Goal: Transaction & Acquisition: Purchase product/service

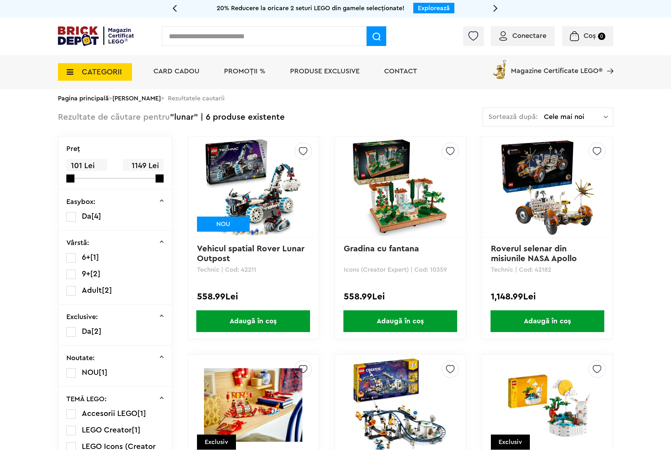
click at [243, 76] on li "PROMOȚII %" at bounding box center [244, 72] width 55 height 34
click at [236, 71] on span "PROMOȚII %" at bounding box center [244, 71] width 41 height 7
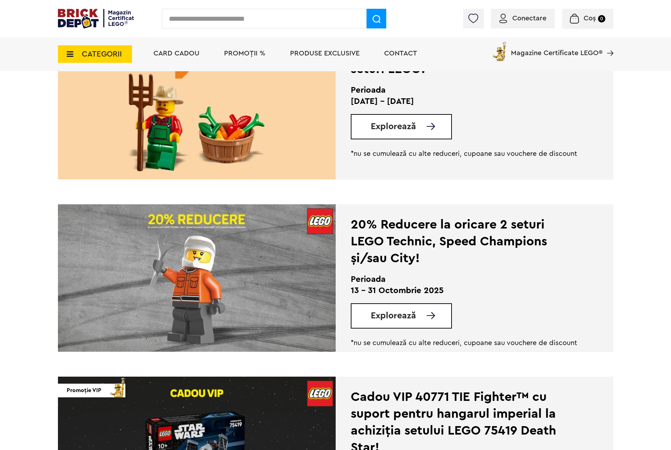
scroll to position [105, 0]
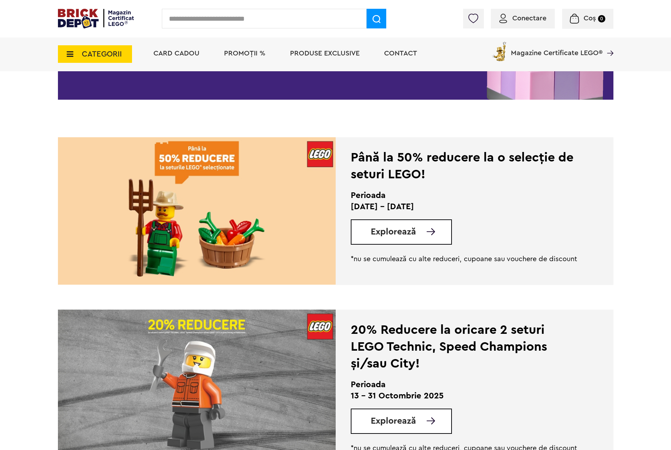
click at [417, 241] on div "Explorează" at bounding box center [401, 231] width 101 height 25
click at [410, 236] on span "Explorează" at bounding box center [393, 231] width 45 height 9
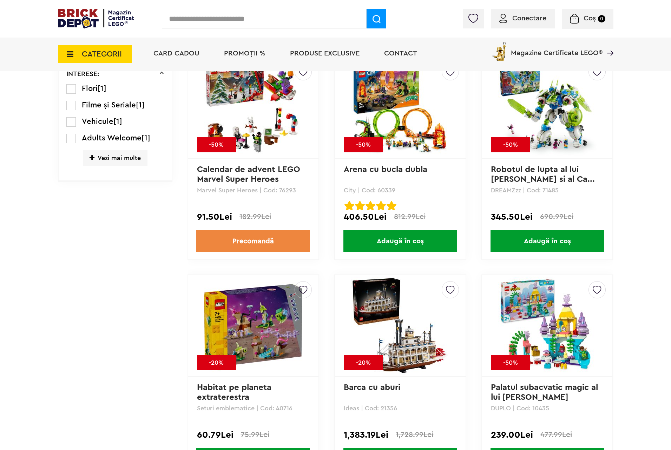
scroll to position [632, 0]
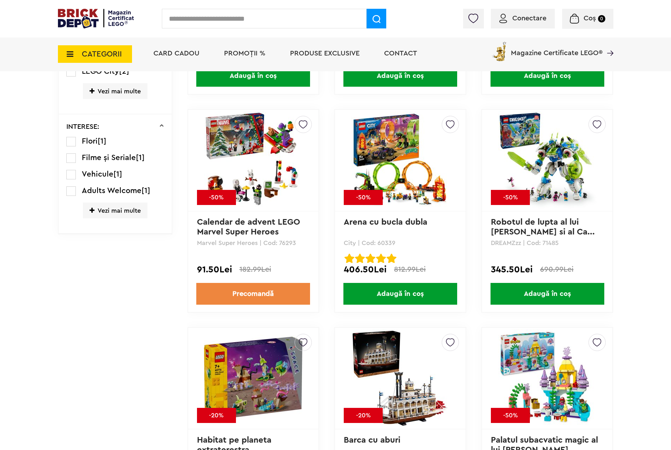
click at [557, 167] on img at bounding box center [547, 160] width 98 height 98
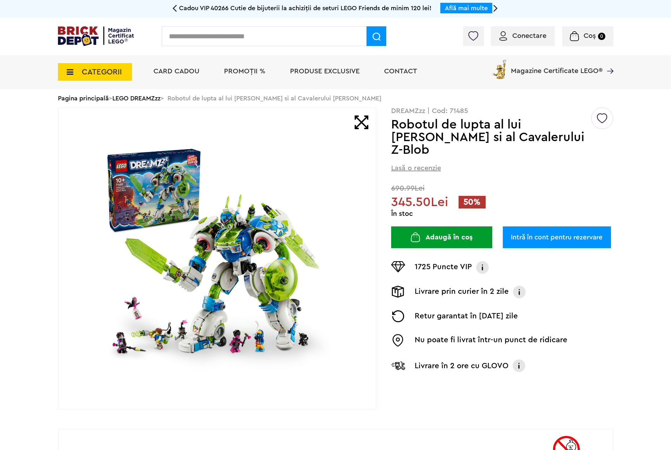
click at [239, 228] on img at bounding box center [217, 258] width 226 height 226
click at [231, 221] on img at bounding box center [217, 258] width 226 height 226
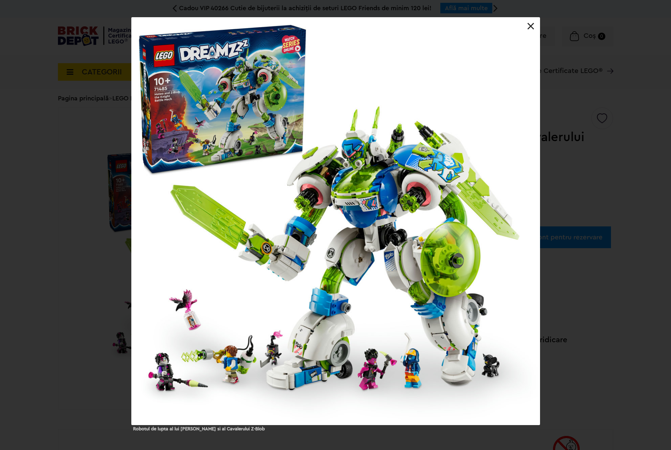
click at [506, 212] on div at bounding box center [336, 221] width 408 height 407
click at [605, 166] on div "Robotul de lupta al lui Mateo si al Cavalerului Z-Blob" at bounding box center [335, 224] width 671 height 413
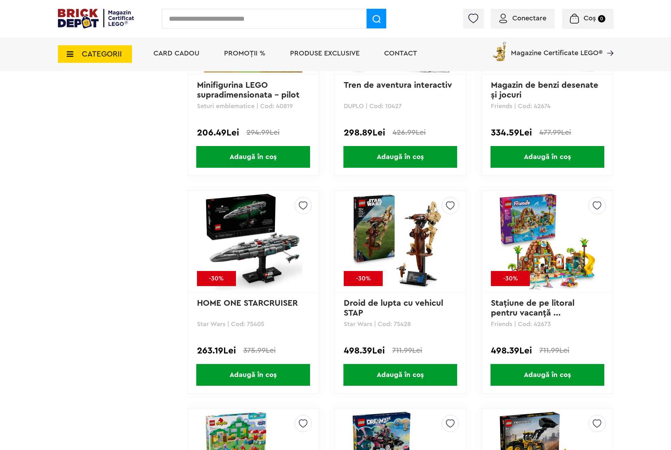
scroll to position [1475, 0]
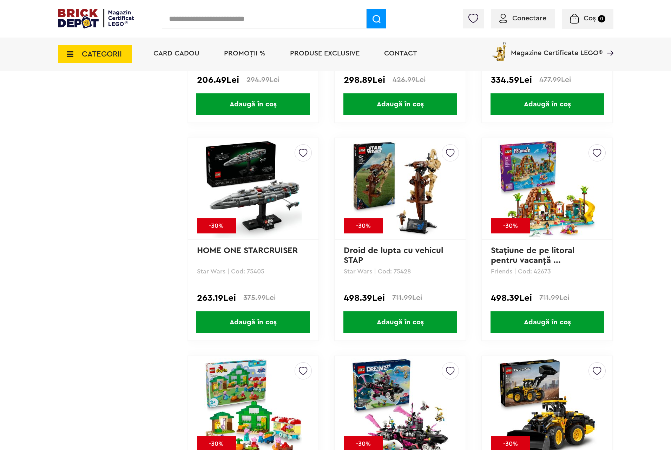
click at [401, 269] on p "Star Wars | Cod: 75428" at bounding box center [400, 271] width 113 height 6
copy p "75428"
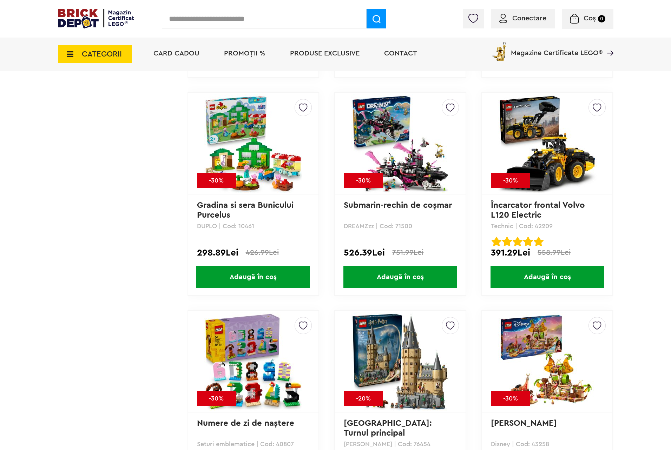
scroll to position [1896, 0]
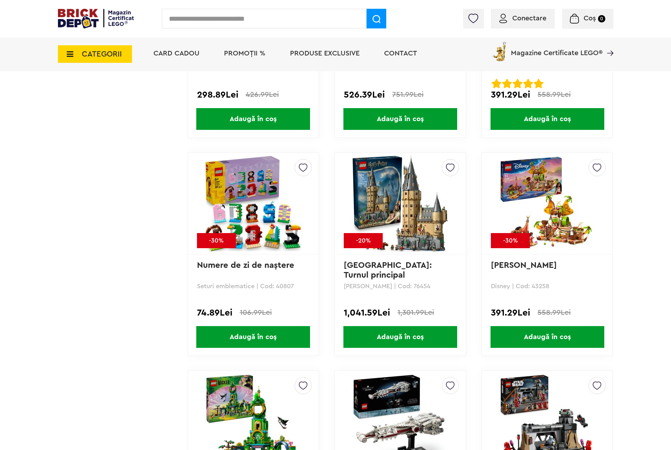
click at [411, 283] on p "Harry Potter | Cod: 76454" at bounding box center [400, 286] width 113 height 6
copy p "76454"
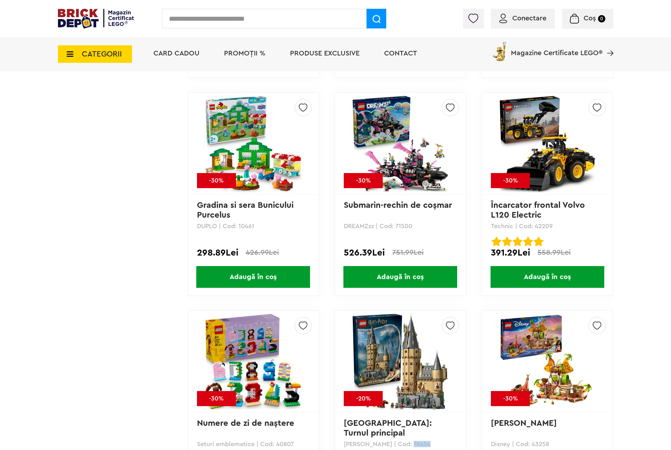
scroll to position [1791, 0]
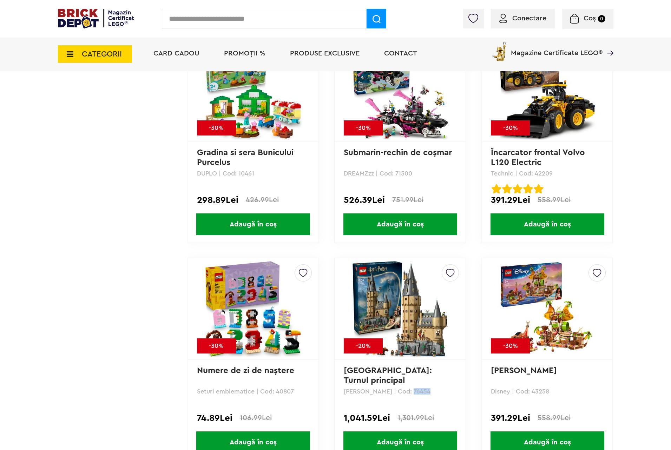
click at [415, 321] on img at bounding box center [400, 309] width 98 height 98
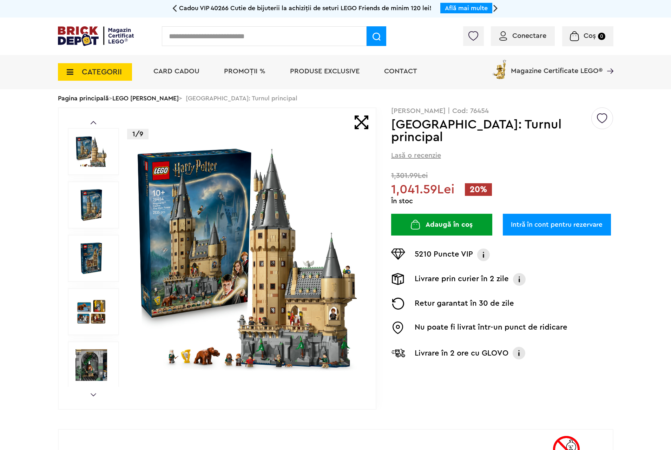
click at [303, 234] on img at bounding box center [247, 258] width 226 height 226
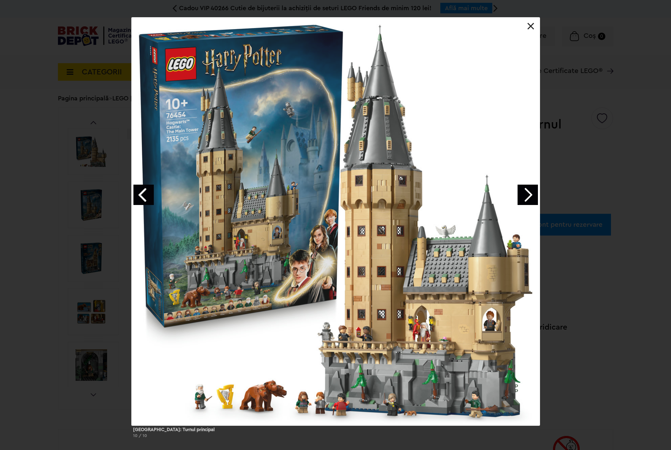
click at [607, 182] on div "Castelul Hogwarts: Turnul principal 10 / 10" at bounding box center [335, 231] width 671 height 426
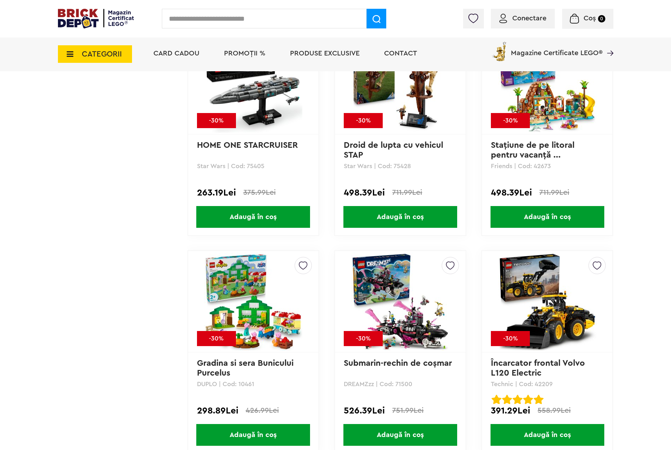
scroll to position [1369, 0]
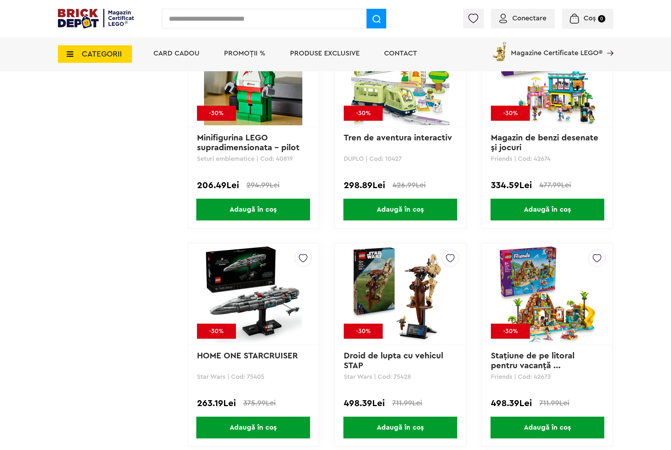
click at [415, 282] on img at bounding box center [400, 294] width 98 height 98
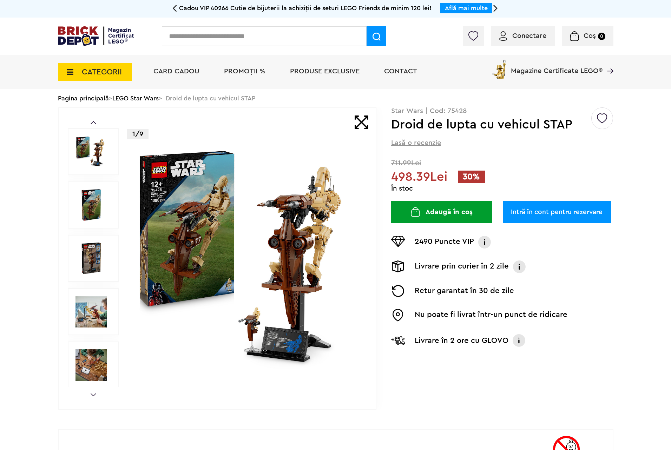
click at [264, 270] on img at bounding box center [247, 258] width 226 height 226
